Goal: Task Accomplishment & Management: Manage account settings

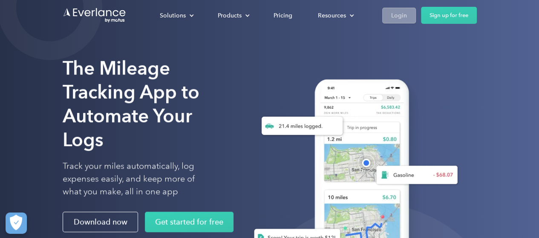
click at [403, 15] on div "Login" at bounding box center [399, 15] width 16 height 11
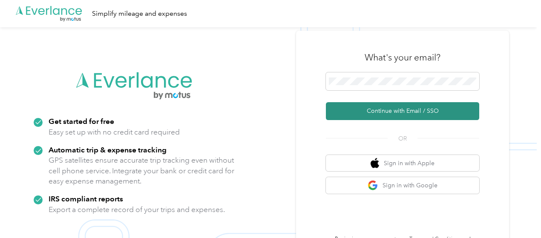
click at [377, 111] on button "Continue with Email / SSO" at bounding box center [402, 111] width 153 height 18
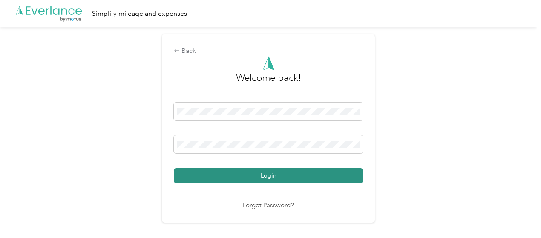
click at [206, 174] on button "Login" at bounding box center [268, 175] width 189 height 15
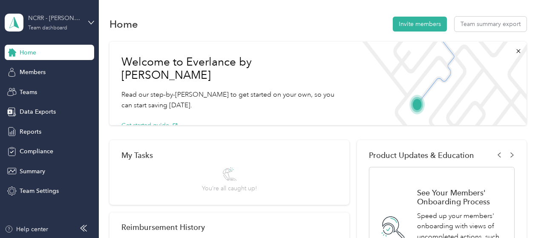
click at [62, 26] on div "Team dashboard" at bounding box center [47, 28] width 39 height 5
click at [45, 89] on div "Personal dashboard" at bounding box center [39, 86] width 54 height 9
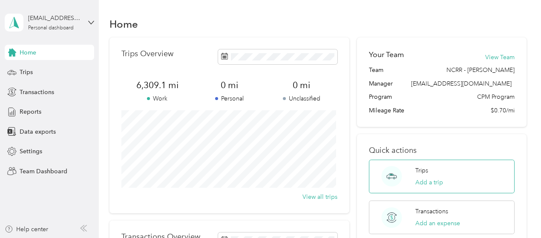
click at [435, 176] on div "Trips Add a trip" at bounding box center [430, 176] width 28 height 21
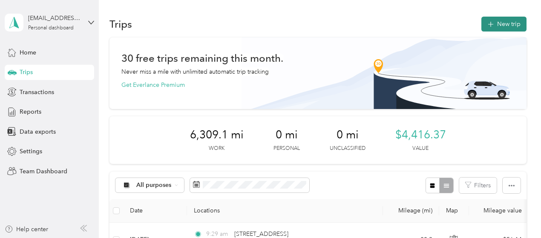
click at [506, 24] on button "New trip" at bounding box center [504, 24] width 45 height 15
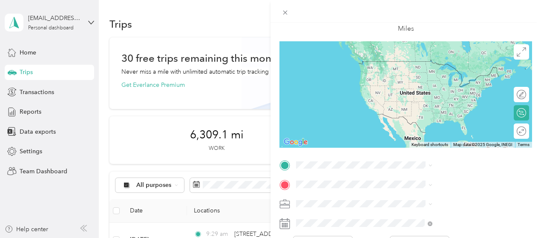
scroll to position [128, 0]
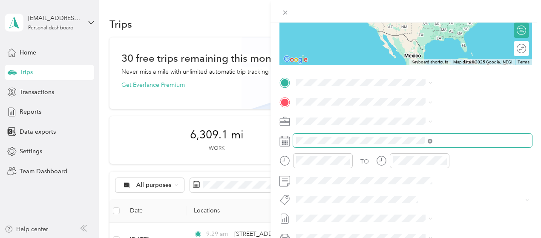
click at [433, 139] on icon at bounding box center [430, 141] width 5 height 5
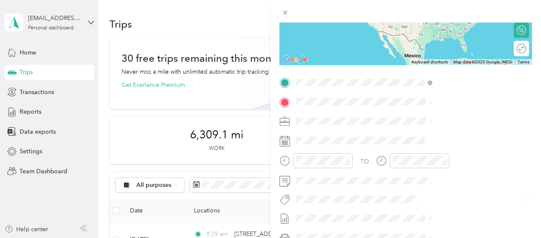
click at [418, 114] on span "[STREET_ADDRESS][US_STATE]" at bounding box center [444, 114] width 85 height 8
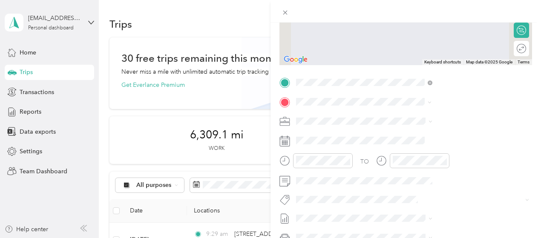
click at [425, 130] on span "[STREET_ADDRESS][US_STATE]" at bounding box center [444, 133] width 85 height 8
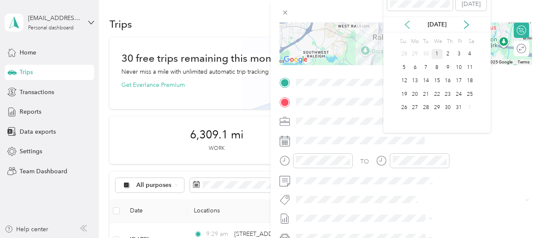
click at [405, 24] on icon at bounding box center [407, 24] width 9 height 9
click at [437, 54] on div "3" at bounding box center [437, 54] width 11 height 11
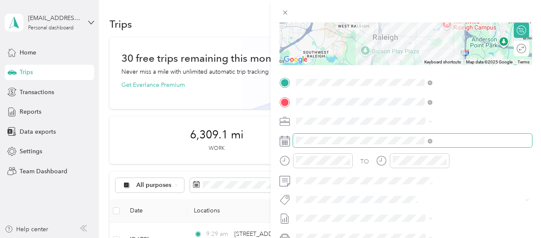
scroll to position [171, 0]
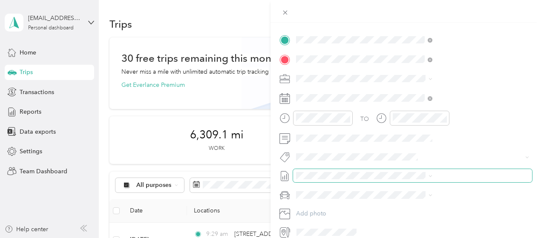
click at [429, 180] on span at bounding box center [412, 176] width 239 height 14
click at [523, 175] on span at bounding box center [412, 176] width 239 height 14
click at [433, 174] on icon at bounding box center [431, 176] width 4 height 4
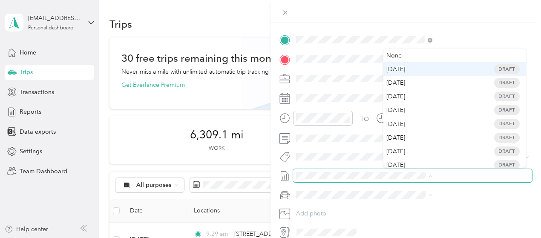
click at [433, 66] on span "[DATE] Draft" at bounding box center [455, 69] width 130 height 8
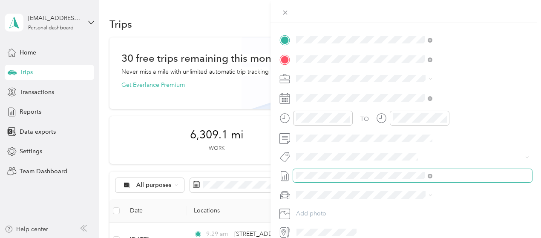
click at [427, 209] on span "[PERSON_NAME] vehicle" at bounding box center [424, 209] width 68 height 7
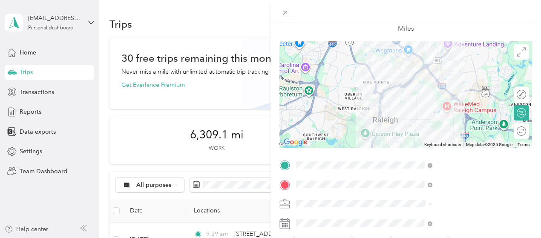
scroll to position [43, 0]
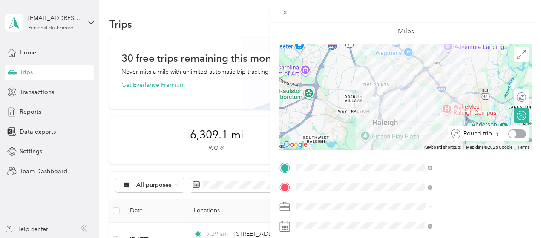
click at [515, 134] on div at bounding box center [518, 134] width 18 height 9
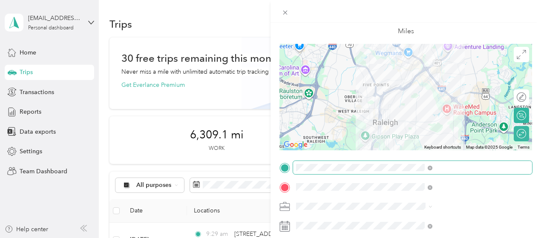
scroll to position [0, 0]
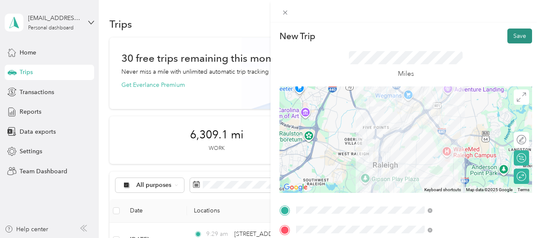
click at [513, 36] on button "Save" at bounding box center [520, 36] width 25 height 15
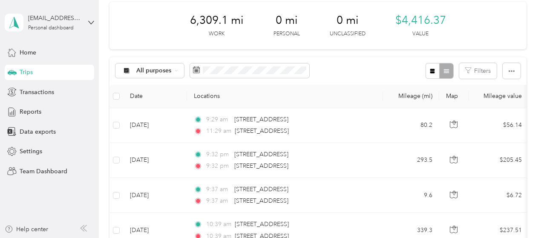
scroll to position [128, 0]
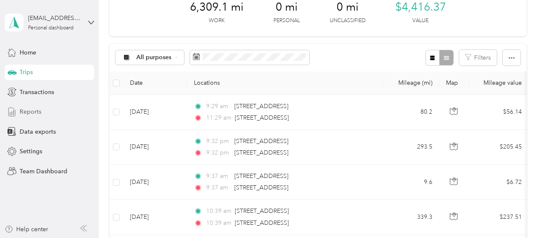
click at [36, 110] on span "Reports" at bounding box center [31, 111] width 22 height 9
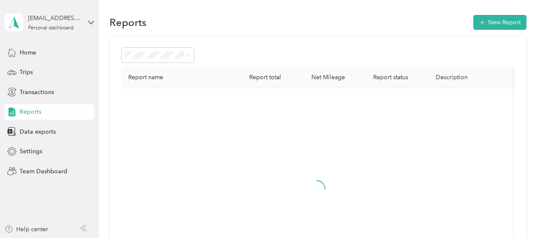
scroll to position [128, 0]
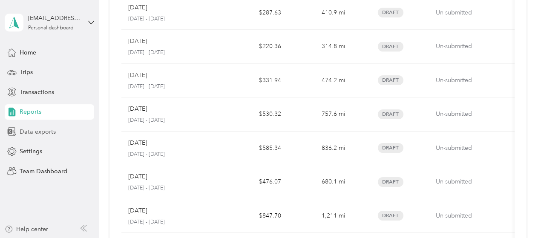
click at [34, 130] on span "Data exports" at bounding box center [38, 131] width 36 height 9
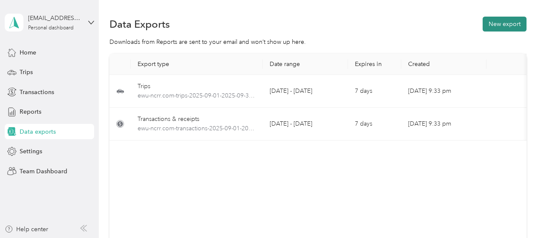
click at [503, 25] on button "New export" at bounding box center [505, 24] width 44 height 15
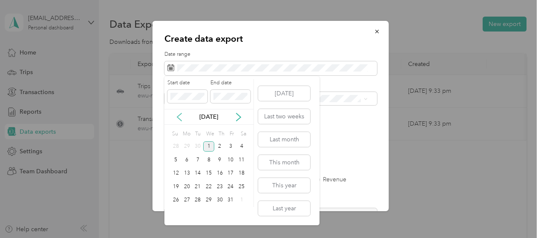
click at [181, 117] on icon at bounding box center [179, 117] width 9 height 9
click at [185, 145] on div "1" at bounding box center [187, 147] width 11 height 11
click at [199, 198] on div "30" at bounding box center [197, 200] width 11 height 11
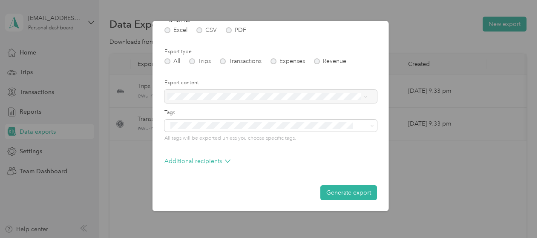
scroll to position [119, 0]
click at [335, 193] on button "Generate export" at bounding box center [349, 192] width 57 height 15
